Goal: Contribute content: Add original content to the website for others to see

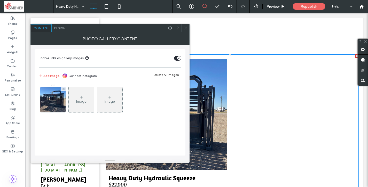
scroll to position [107, 0]
click at [185, 29] on icon at bounding box center [186, 28] width 4 height 4
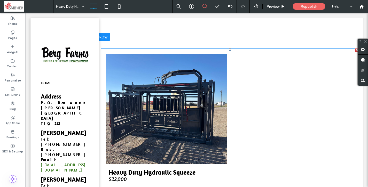
scroll to position [143, 0]
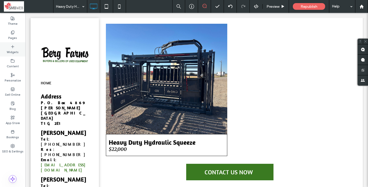
click at [16, 46] on div "Widgets" at bounding box center [12, 49] width 25 height 14
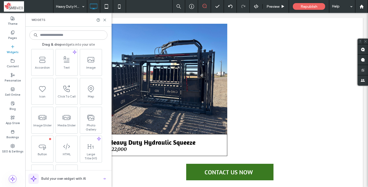
scroll to position [0, 0]
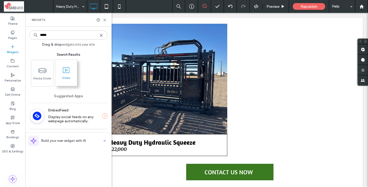
type input "*****"
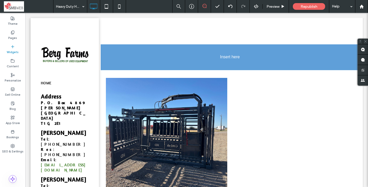
scroll to position [112, 0]
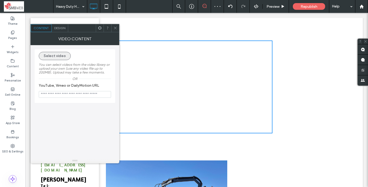
click at [46, 59] on button "Select video" at bounding box center [55, 56] width 32 height 8
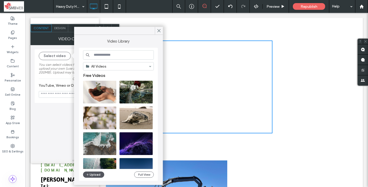
click at [95, 174] on button "Upload" at bounding box center [93, 175] width 21 height 6
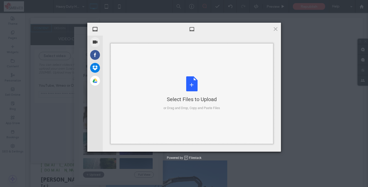
click at [194, 83] on div "Select Files to Upload or Drag and Drop, Copy and Paste Files" at bounding box center [192, 93] width 57 height 34
click at [193, 86] on div "Select Files to Upload or Drag and Drop, Copy and Paste Files" at bounding box center [192, 93] width 57 height 34
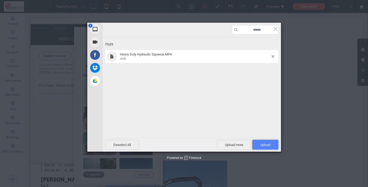
click at [263, 144] on span "Upload 1" at bounding box center [266, 145] width 10 height 4
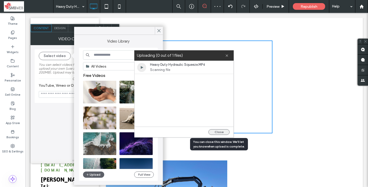
click at [219, 133] on button "Close" at bounding box center [219, 132] width 21 height 6
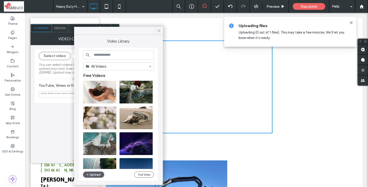
click at [158, 31] on icon at bounding box center [159, 30] width 5 height 5
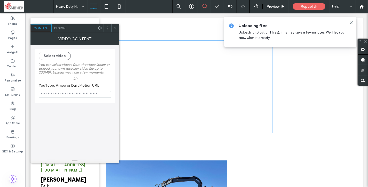
click at [116, 28] on icon at bounding box center [115, 28] width 4 height 4
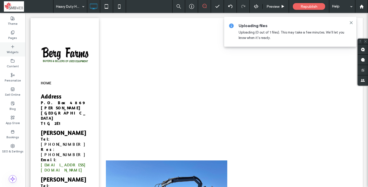
click at [15, 47] on div "Widgets" at bounding box center [12, 49] width 25 height 14
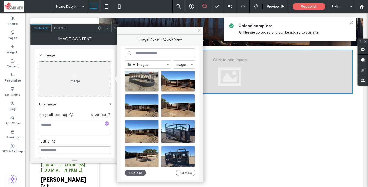
scroll to position [194, 0]
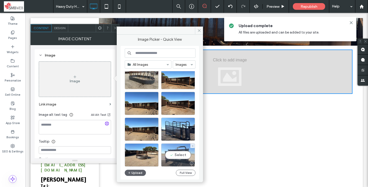
click at [183, 151] on div "Select" at bounding box center [178, 155] width 34 height 23
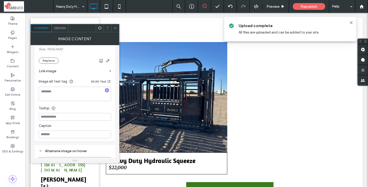
scroll to position [104, 0]
click at [81, 133] on input at bounding box center [75, 135] width 72 height 8
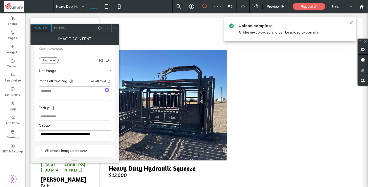
type input "**********"
click at [117, 30] on icon at bounding box center [115, 28] width 4 height 4
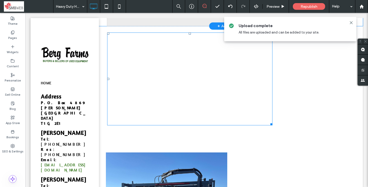
scroll to position [321, 0]
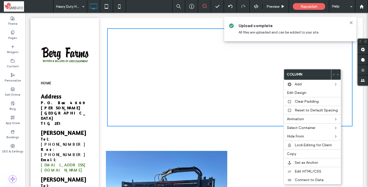
click at [350, 25] on span "Upload complete" at bounding box center [296, 26] width 114 height 6
click at [350, 22] on icon at bounding box center [351, 23] width 4 height 4
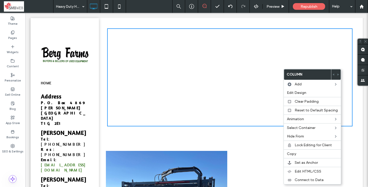
click at [281, 42] on div "Click To Paste Click To Paste" at bounding box center [230, 77] width 246 height 98
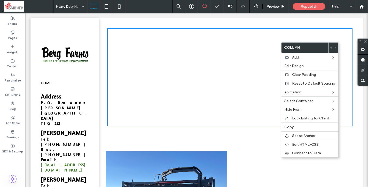
click at [306, 33] on div "Click To Paste Click To Paste" at bounding box center [230, 77] width 246 height 98
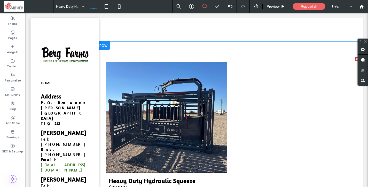
scroll to position [410, 0]
click at [356, 59] on div at bounding box center [358, 59] width 4 height 4
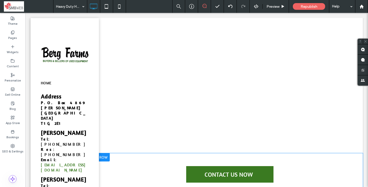
scroll to position [298, 0]
click at [17, 32] on div "Pages" at bounding box center [12, 35] width 25 height 14
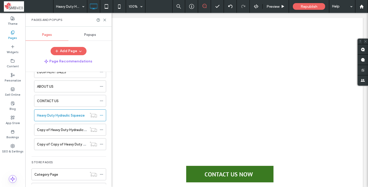
scroll to position [44, 0]
click at [102, 129] on icon at bounding box center [102, 129] width 4 height 4
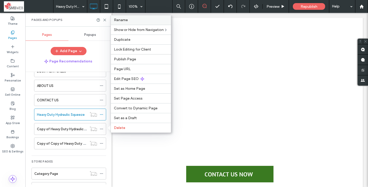
click at [133, 22] on label "Rename" at bounding box center [141, 20] width 54 height 4
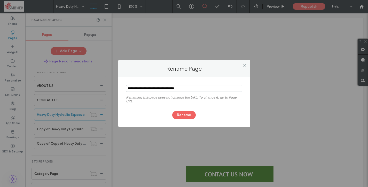
click at [151, 88] on input "notEmpty" at bounding box center [184, 88] width 116 height 7
click at [157, 89] on input "notEmpty" at bounding box center [184, 88] width 116 height 7
type input "**********"
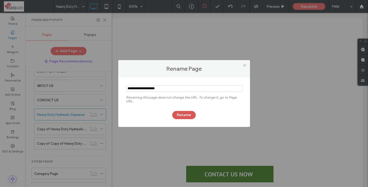
click at [187, 116] on button "Rename" at bounding box center [184, 115] width 24 height 8
